Goal: Obtain resource: Obtain resource

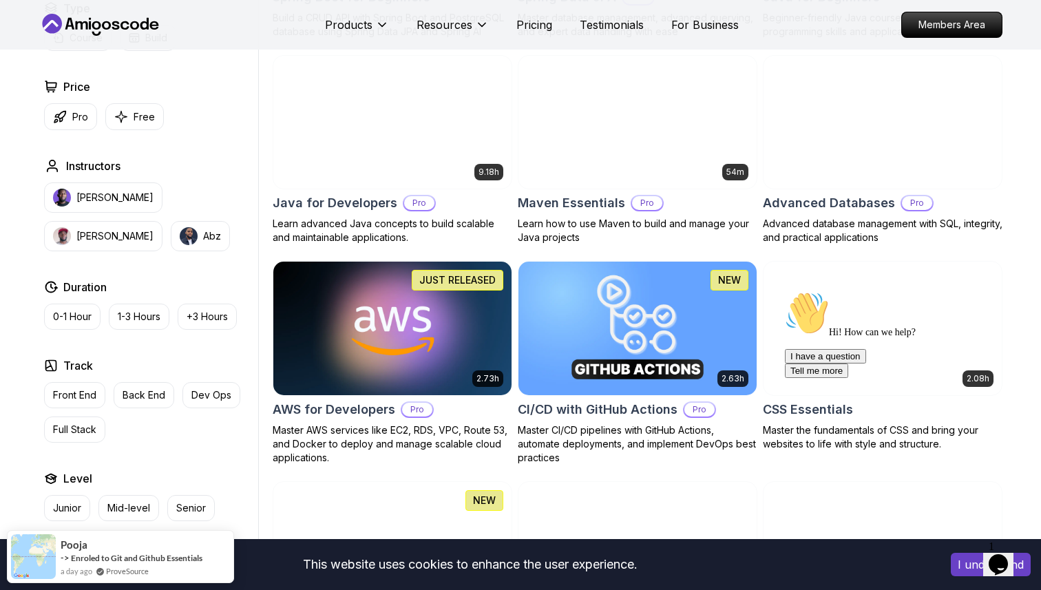
scroll to position [810, 0]
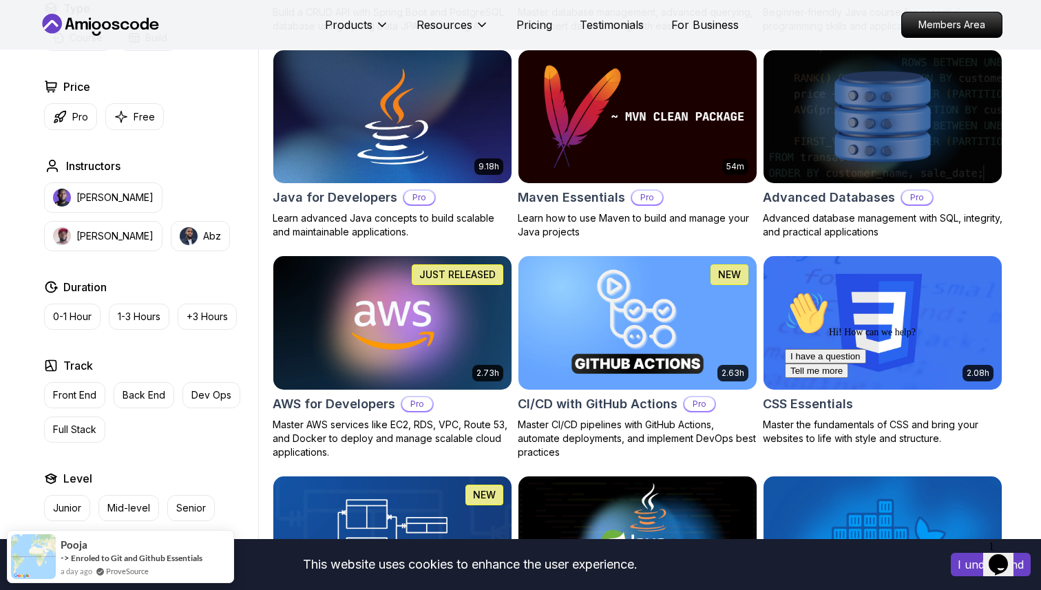
click at [95, 26] on icon at bounding box center [101, 25] width 124 height 22
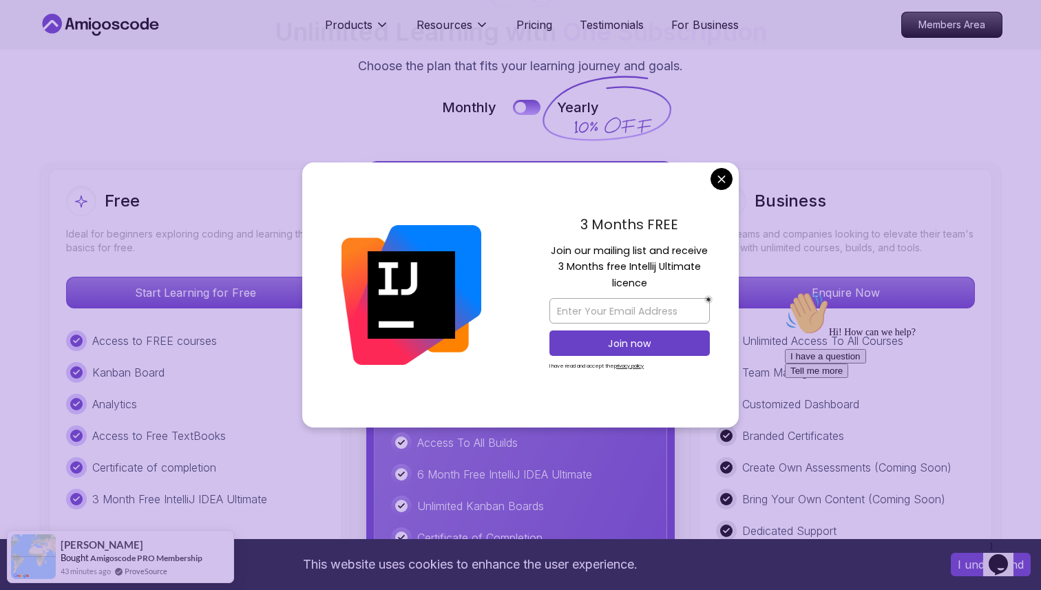
scroll to position [3121, 0]
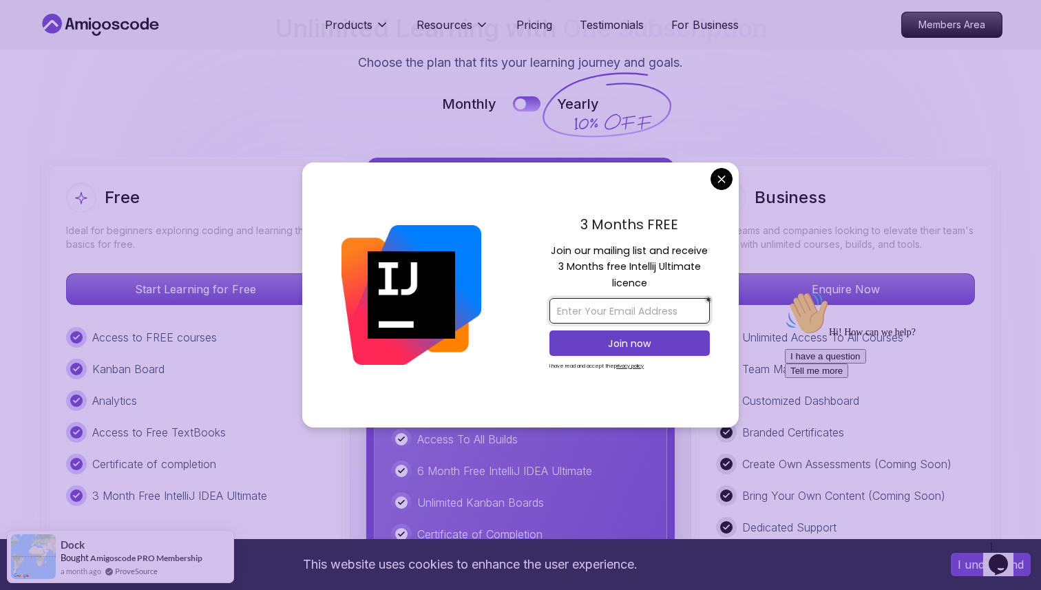
click at [629, 308] on input "email" at bounding box center [629, 310] width 160 height 25
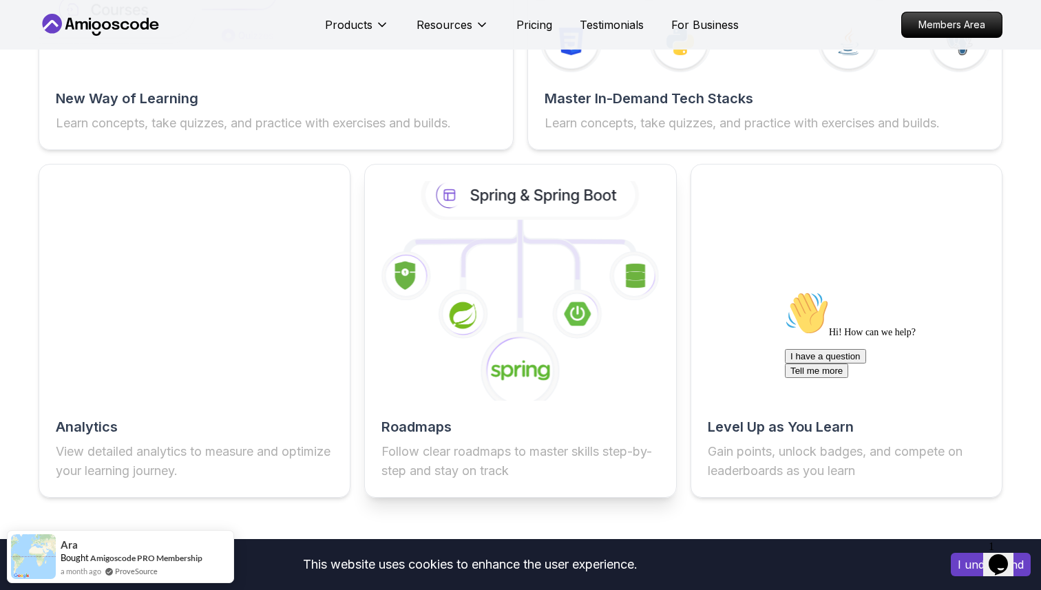
scroll to position [2041, 0]
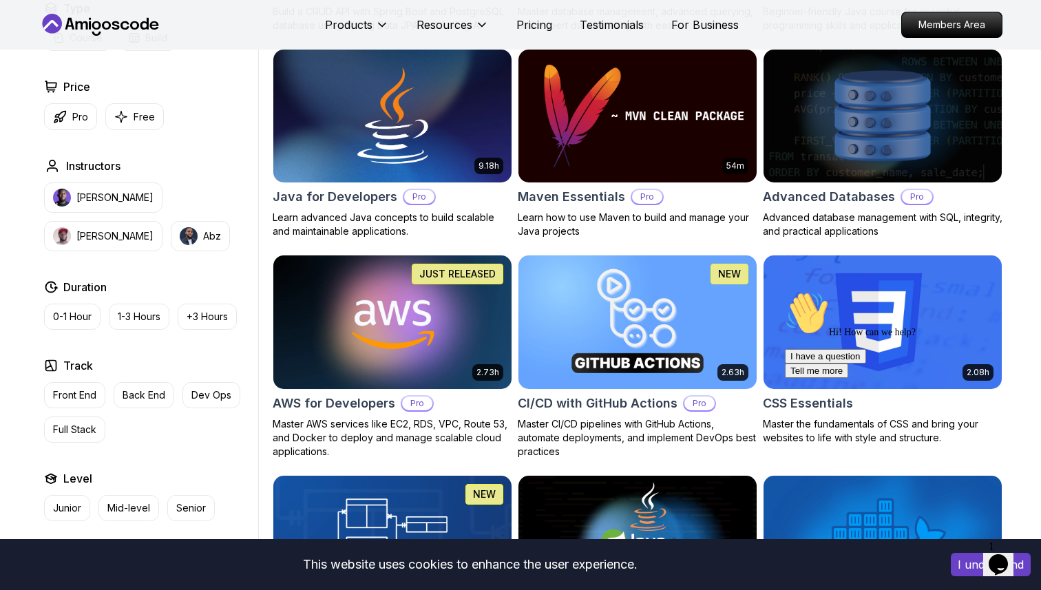
scroll to position [810, 0]
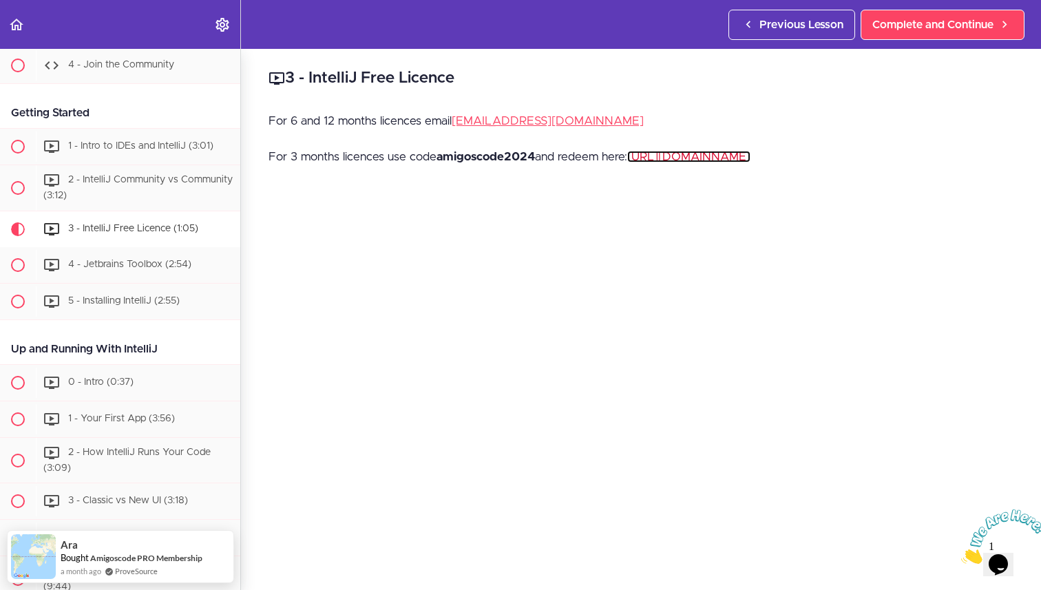
click at [724, 158] on link "[URL][DOMAIN_NAME]" at bounding box center [688, 157] width 123 height 12
click at [469, 158] on strong "amigoscode2024" at bounding box center [485, 157] width 98 height 12
copy strong "amigoscode2024"
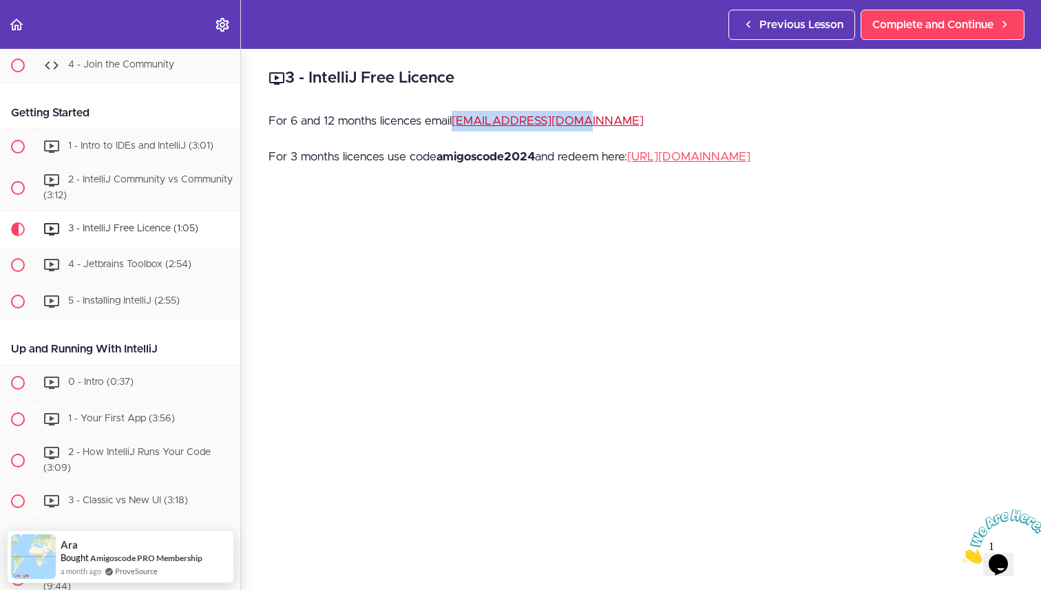
drag, startPoint x: 582, startPoint y: 123, endPoint x: 456, endPoint y: 123, distance: 126.7
click at [456, 123] on p "For 6 and 12 months licences email [EMAIL_ADDRESS][DOMAIN_NAME]" at bounding box center [641, 121] width 745 height 21
copy link "[EMAIL_ADDRESS][DOMAIN_NAME]"
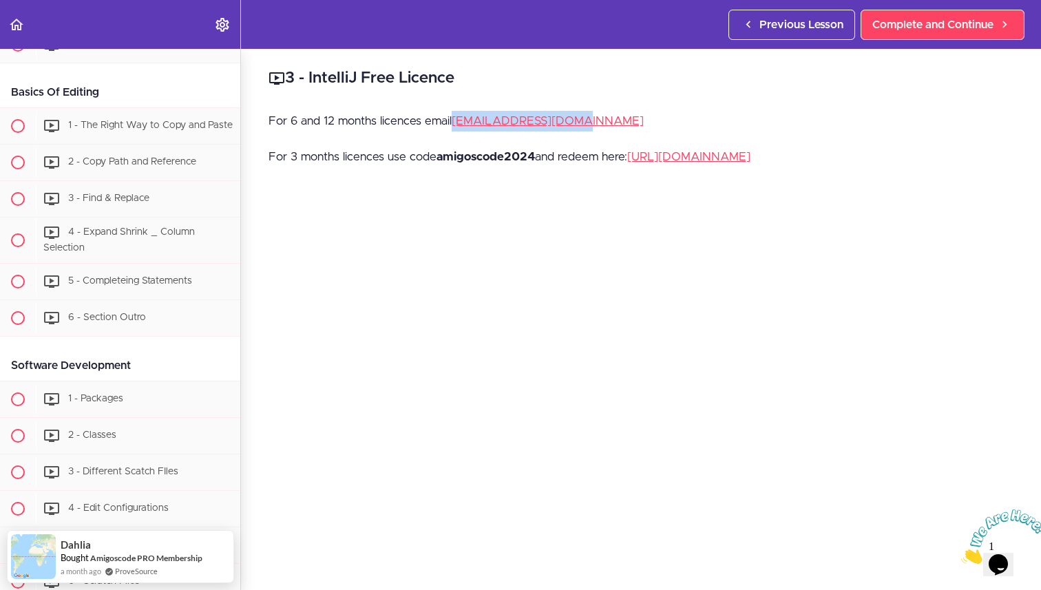
scroll to position [4538, 0]
